Goal: Task Accomplishment & Management: Manage account settings

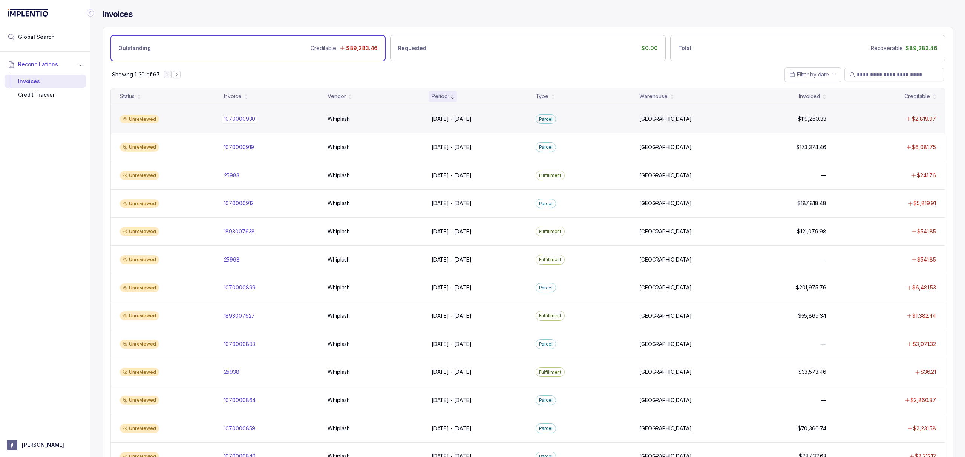
click at [249, 121] on p "1070000930" at bounding box center [239, 119] width 35 height 8
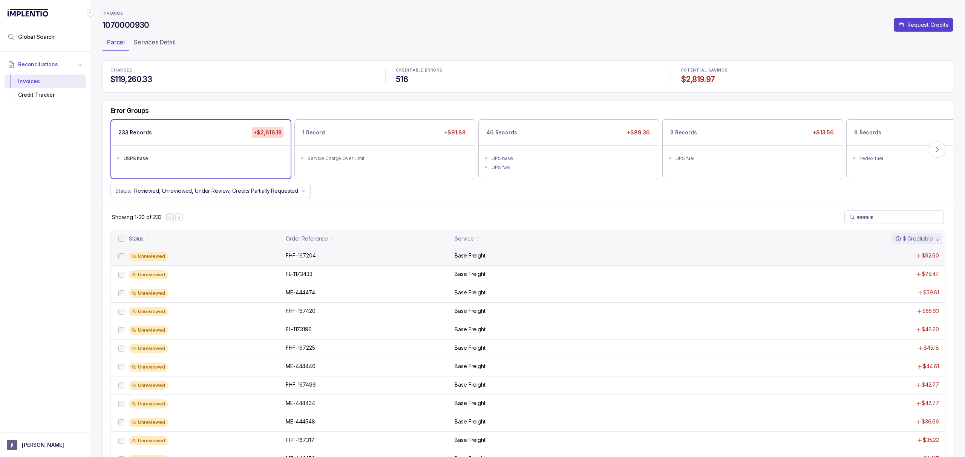
click at [301, 255] on p "FHF-167204" at bounding box center [301, 256] width 34 height 8
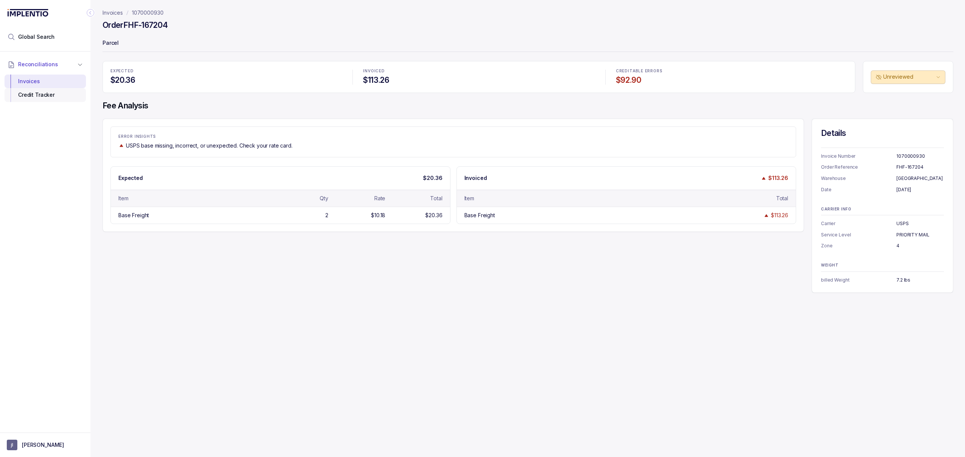
click at [56, 96] on div "Credit Tracker" at bounding box center [45, 95] width 69 height 14
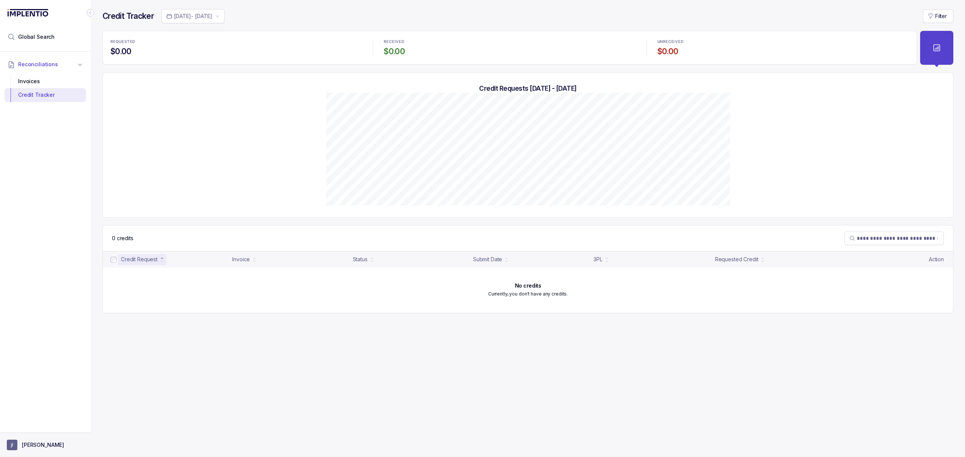
click at [29, 448] on p "[PERSON_NAME]" at bounding box center [43, 446] width 42 height 8
click at [29, 433] on div "Logout" at bounding box center [45, 428] width 72 height 9
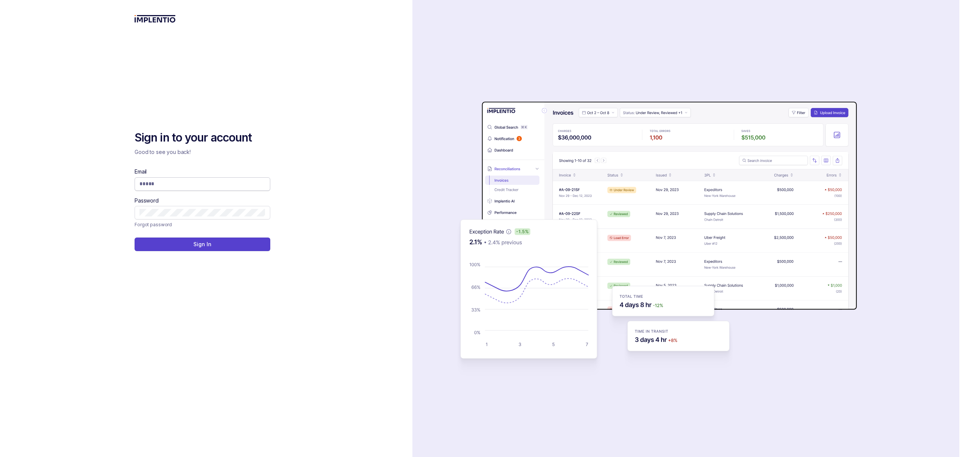
click at [165, 186] on input "Email" at bounding box center [202, 184] width 126 height 8
type input "**********"
